Goal: Information Seeking & Learning: Learn about a topic

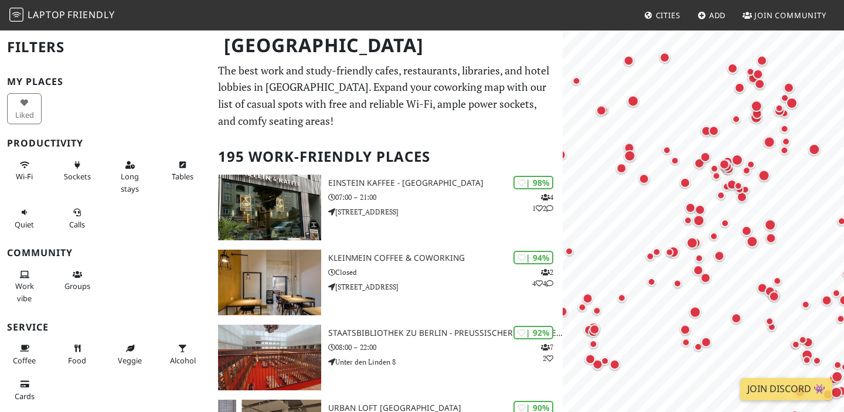
drag, startPoint x: 656, startPoint y: 169, endPoint x: 740, endPoint y: 323, distance: 174.9
click at [741, 322] on div "Map marker" at bounding box center [736, 318] width 15 height 15
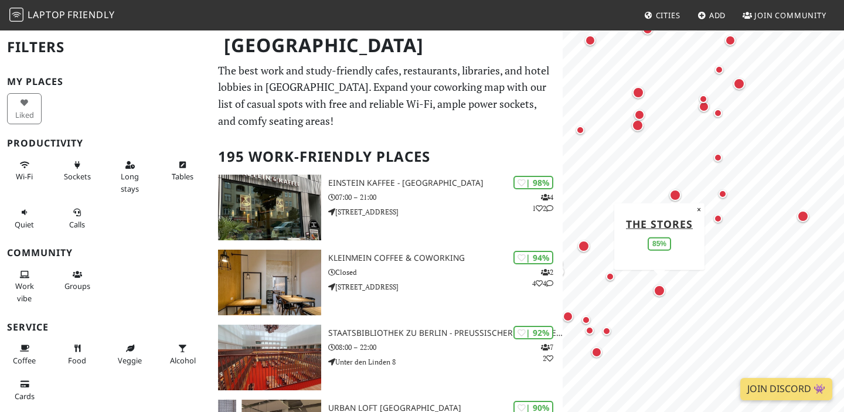
click at [659, 291] on div "Map marker" at bounding box center [659, 291] width 12 height 12
